Goal: Navigation & Orientation: Find specific page/section

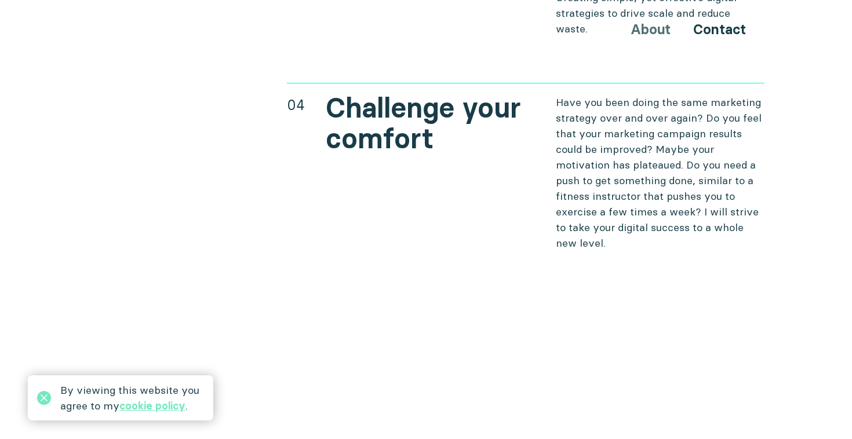
scroll to position [4678, 0]
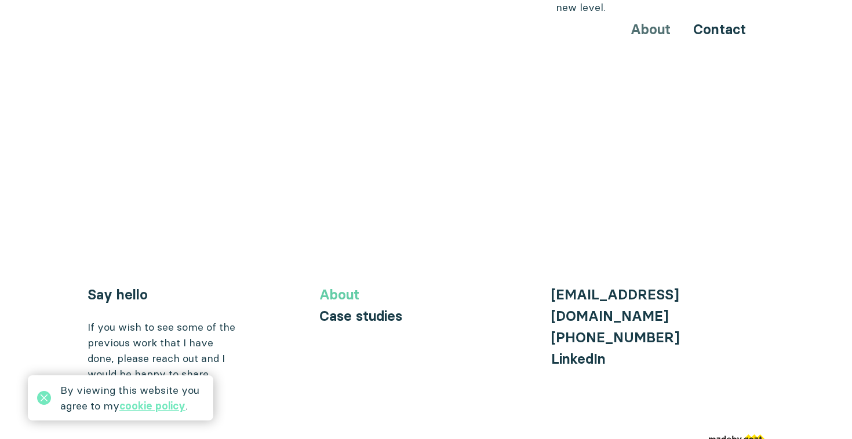
click at [346, 286] on link "About" at bounding box center [339, 294] width 40 height 17
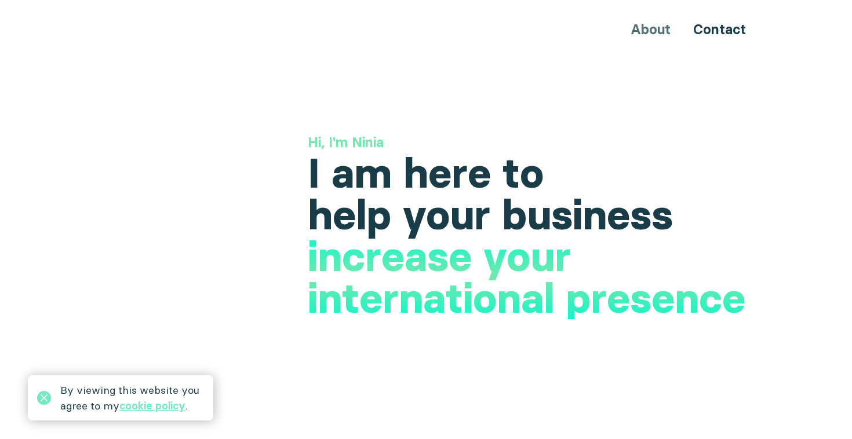
scroll to position [4678, 0]
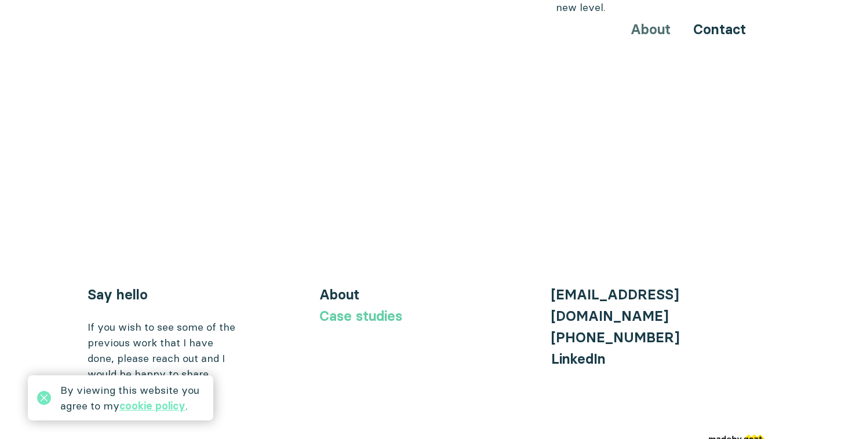
click at [344, 308] on link "Case studies" at bounding box center [360, 316] width 83 height 17
click at [380, 308] on link "Case studies" at bounding box center [360, 316] width 83 height 17
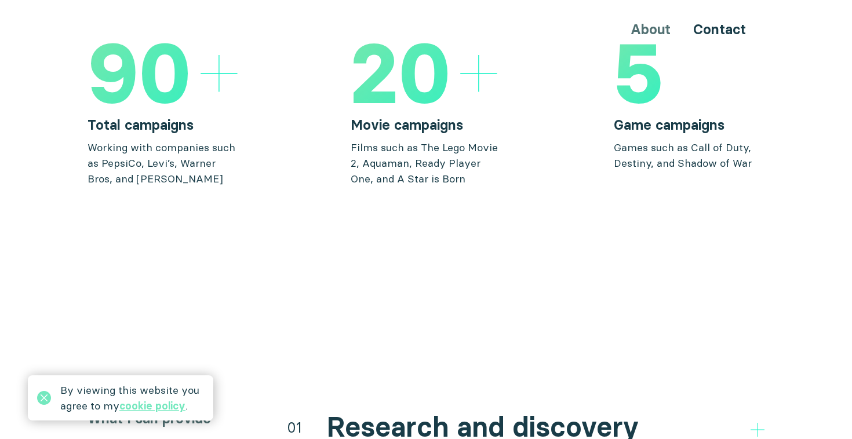
scroll to position [1844, 0]
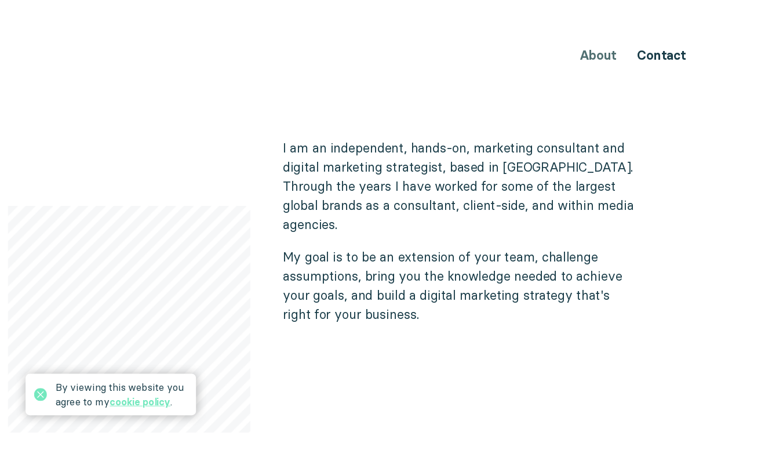
scroll to position [675, 0]
